Goal: Navigation & Orientation: Understand site structure

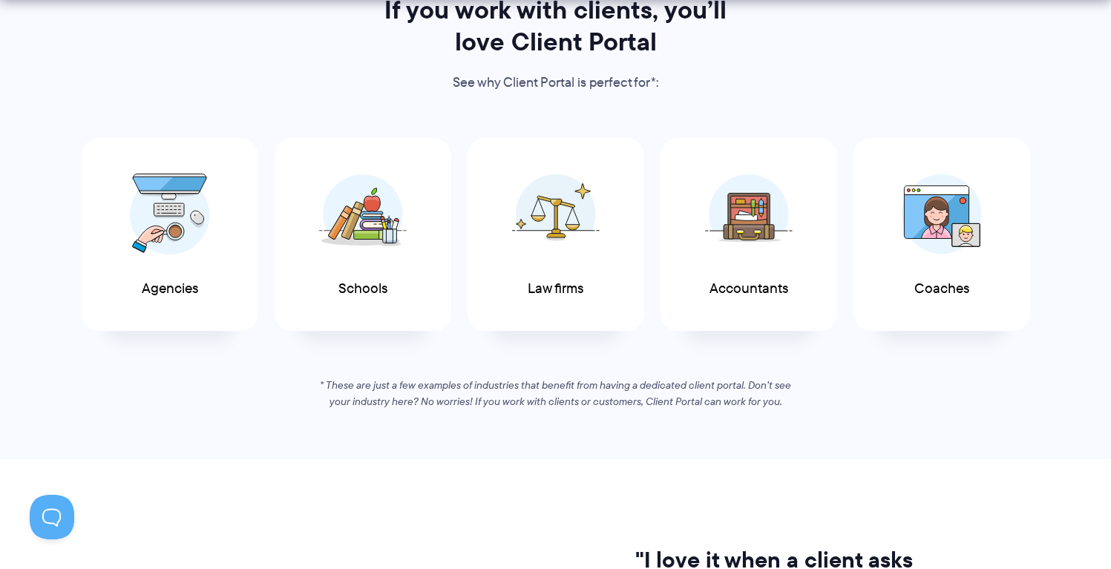
scroll to position [778, 0]
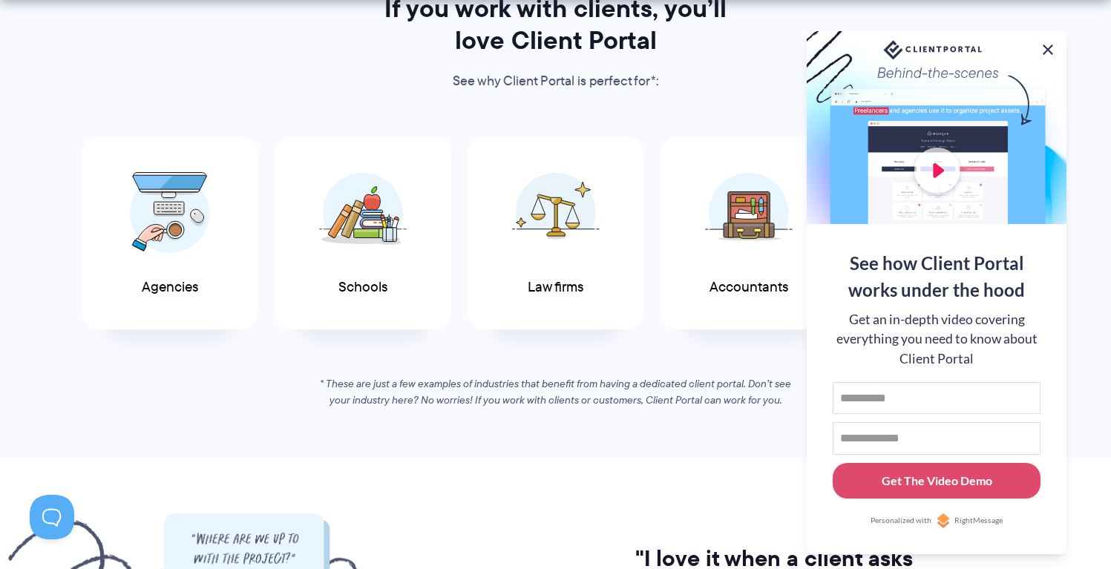
click at [1046, 44] on button at bounding box center [1048, 50] width 18 height 18
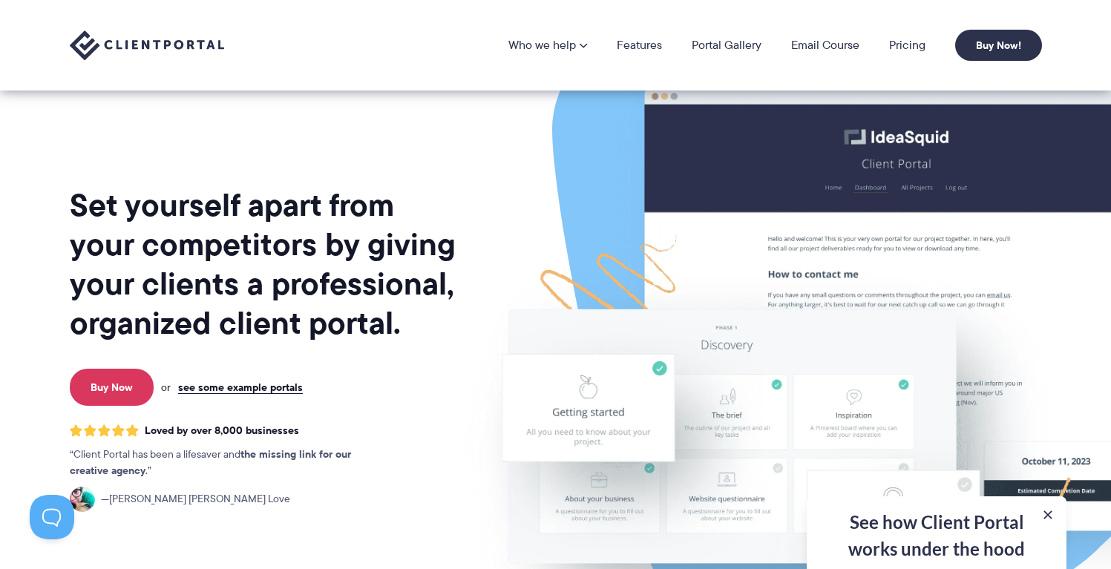
scroll to position [0, 0]
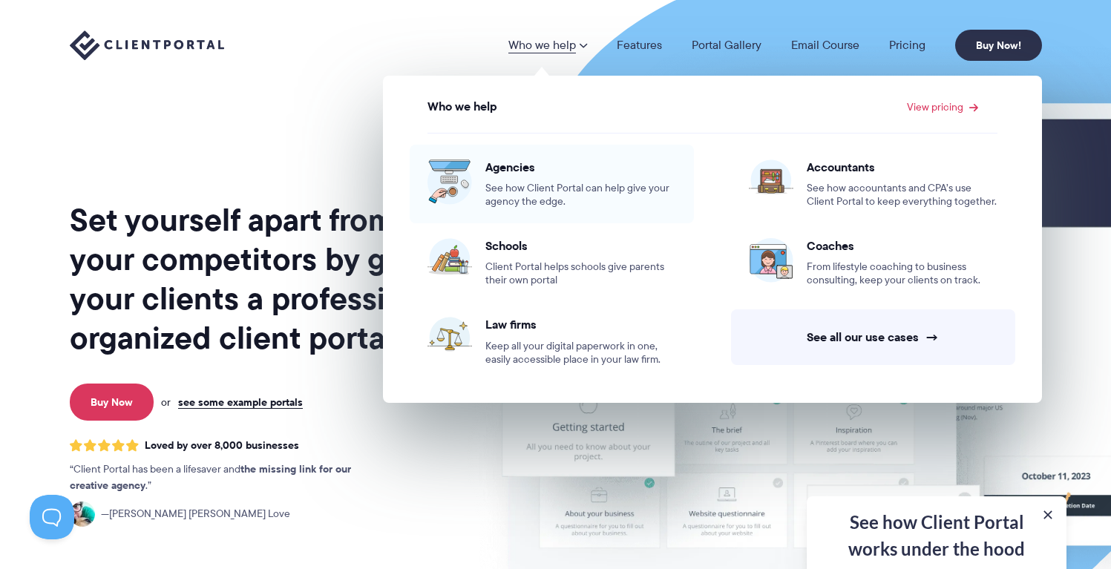
click at [522, 177] on div "Agencies See how Client Portal can help give your agency the edge." at bounding box center [580, 184] width 191 height 49
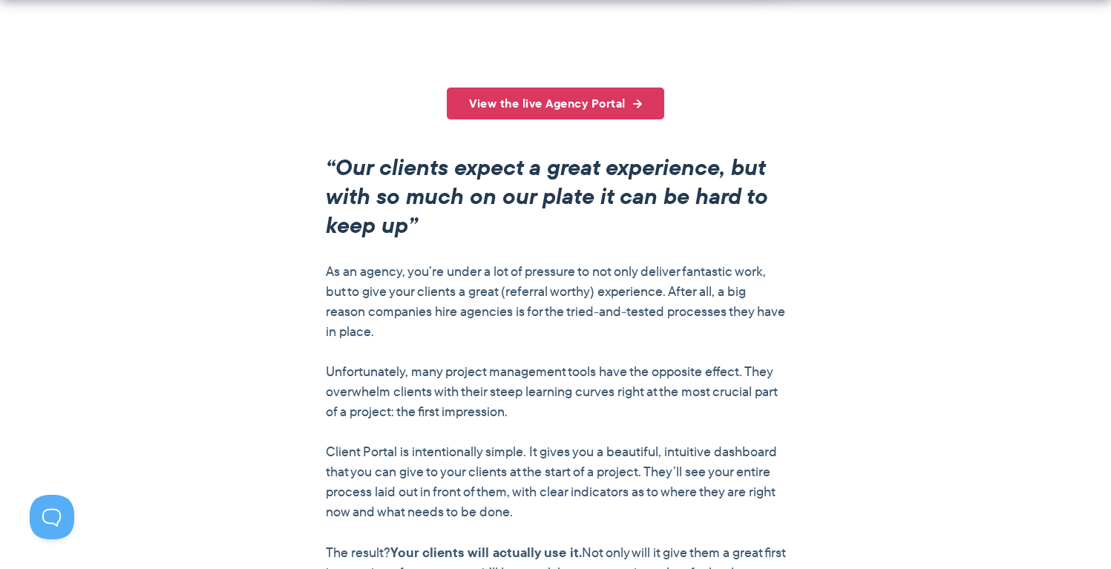
scroll to position [1412, 0]
